Goal: Task Accomplishment & Management: Complete application form

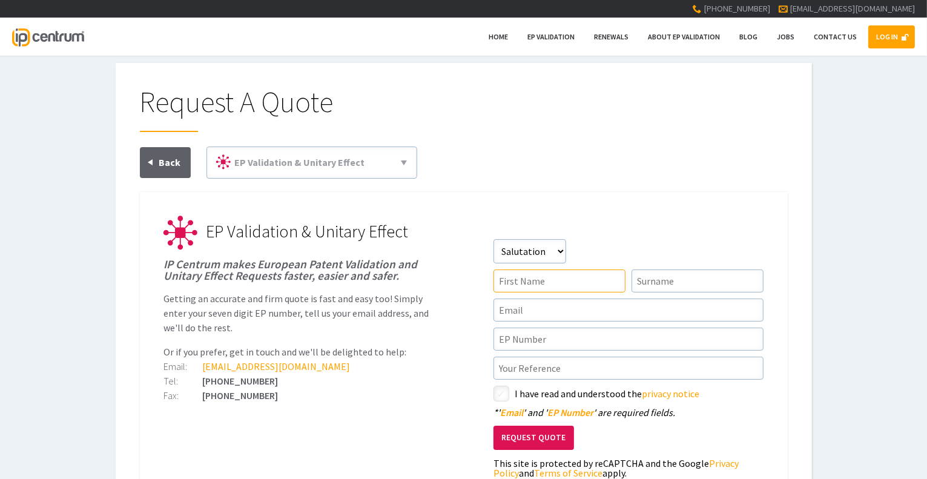
click at [542, 280] on input"] "text" at bounding box center [559, 280] width 132 height 23
type input"] "[PERSON_NAME]"
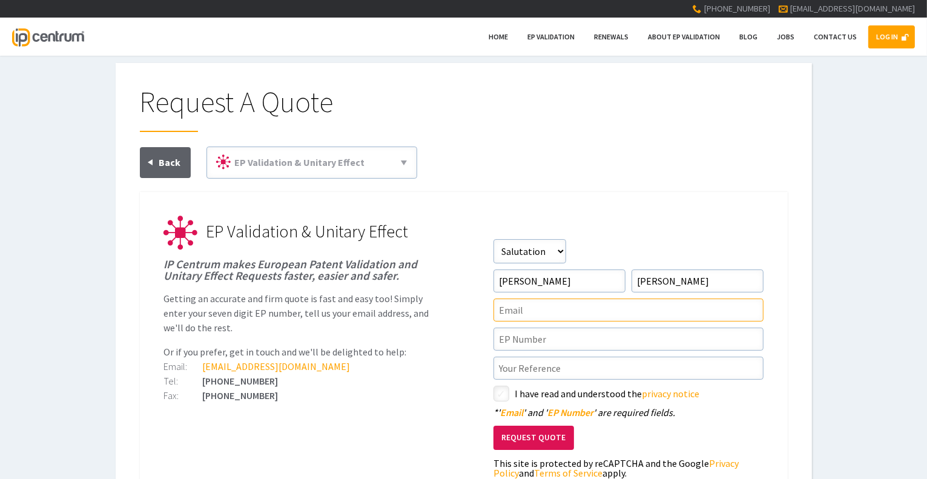
click at [524, 302] on input"] "text" at bounding box center [628, 310] width 270 height 23
type input"] "[EMAIL_ADDRESS][DOMAIN_NAME]"
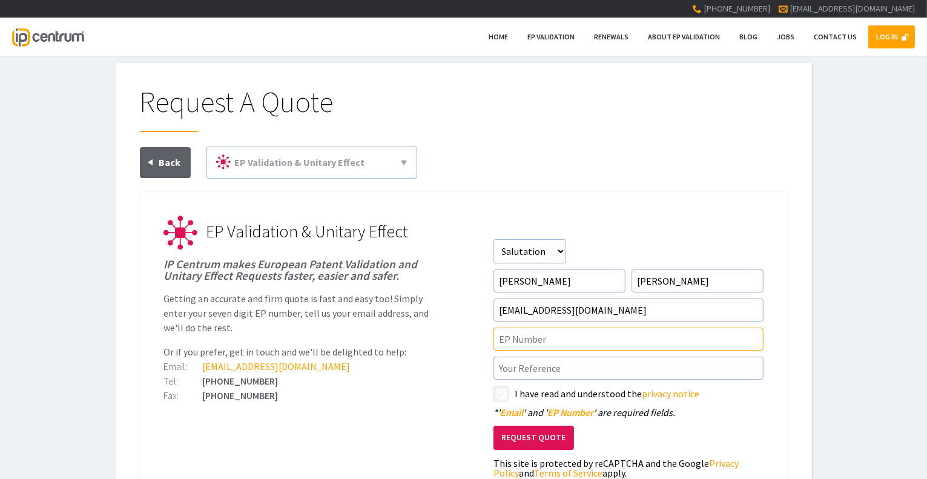
click at [539, 339] on input"] "text" at bounding box center [628, 339] width 270 height 23
paste input"] "EP4018968"
type input"] "EP4018968"
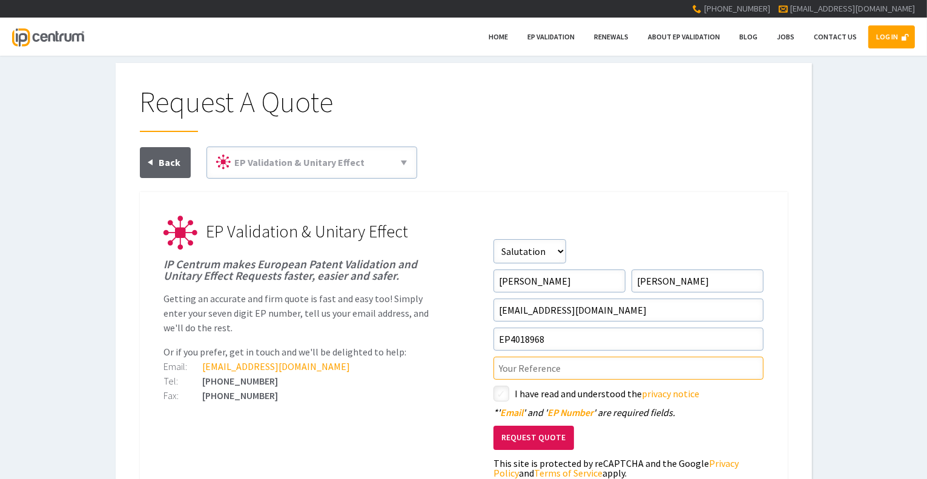
click at [539, 365] on input"] "text" at bounding box center [628, 368] width 270 height 23
paste input"] "EP4018968"
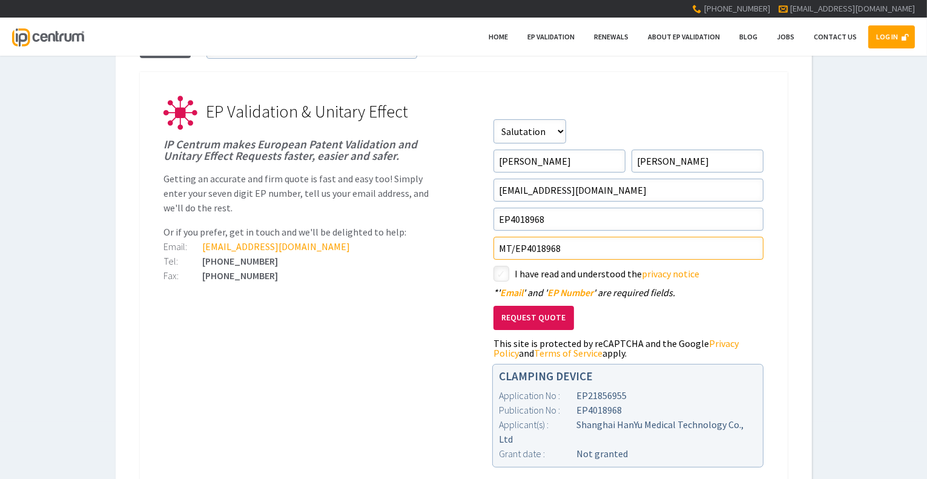
scroll to position [125, 0]
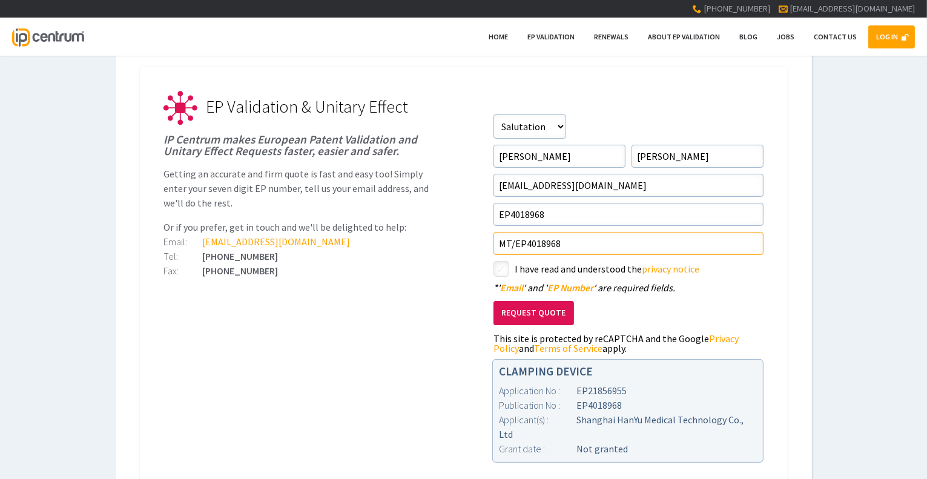
type input"] "MT/EP4018968"
click at [502, 267] on input"] "checkbox" at bounding box center [503, 270] width 15 height 15
checkbox input"] "true"
click at [540, 311] on button "Request Quote" at bounding box center [533, 313] width 81 height 25
